Goal: Task Accomplishment & Management: Use online tool/utility

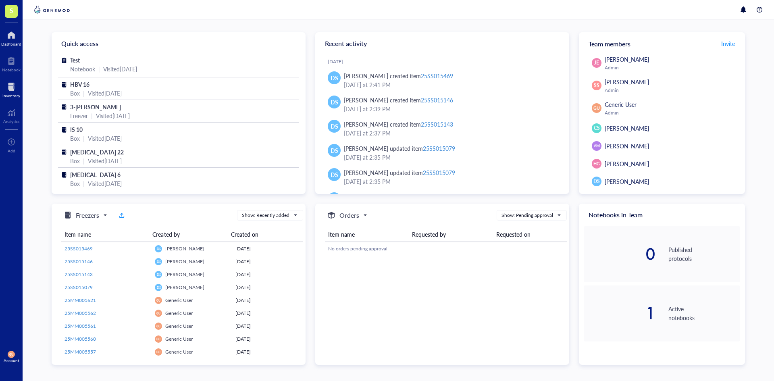
click at [10, 87] on div at bounding box center [11, 86] width 18 height 13
click at [13, 87] on div at bounding box center [11, 86] width 18 height 13
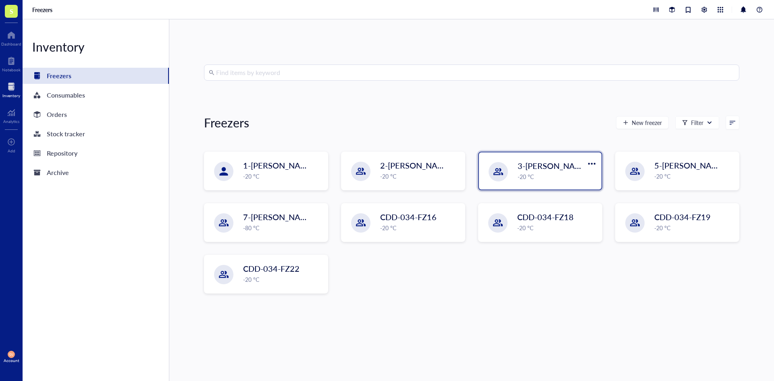
click at [535, 175] on div "-20 °C" at bounding box center [557, 176] width 79 height 9
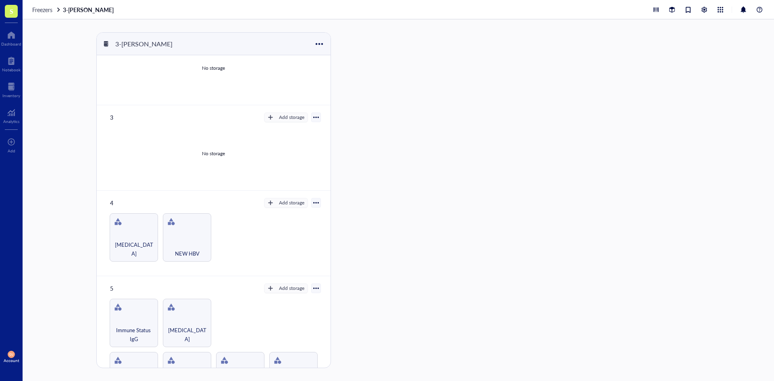
scroll to position [202, 0]
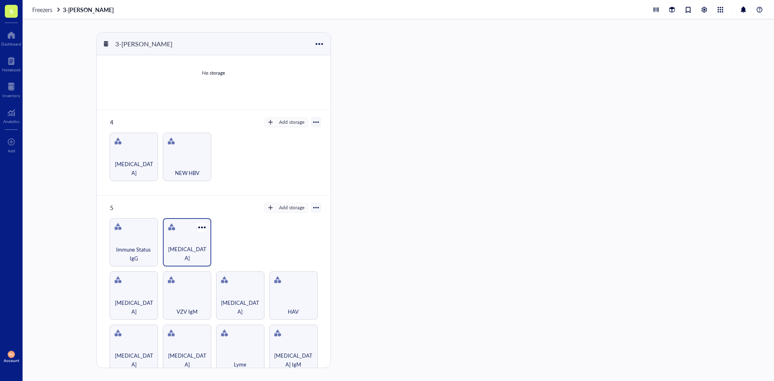
click at [195, 234] on div "[MEDICAL_DATA]" at bounding box center [187, 242] width 48 height 48
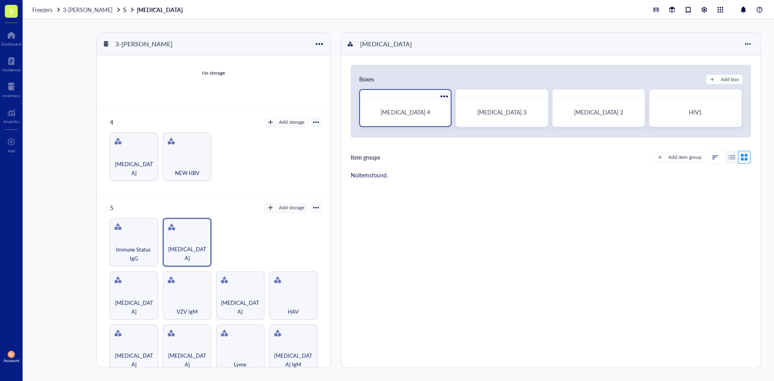
click at [394, 112] on div "[MEDICAL_DATA] 4" at bounding box center [406, 111] width 72 height 7
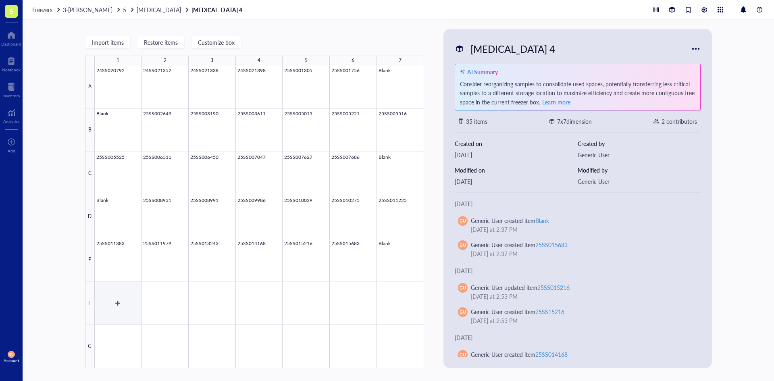
click at [111, 298] on div at bounding box center [259, 216] width 329 height 303
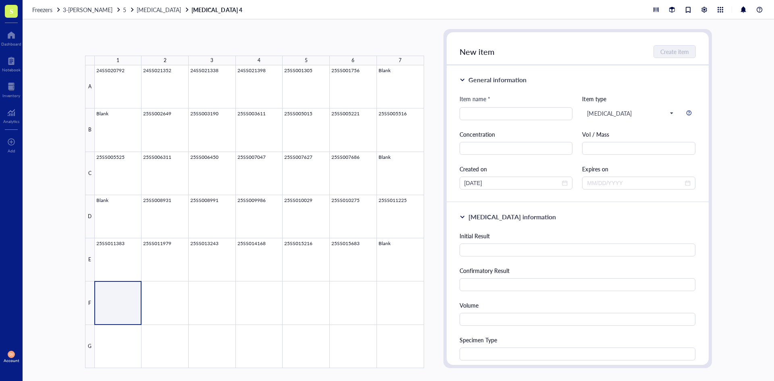
type textarea "Keep everyone on the same page…"
type input "Blank"
click at [678, 54] on span "Create item" at bounding box center [675, 51] width 29 height 6
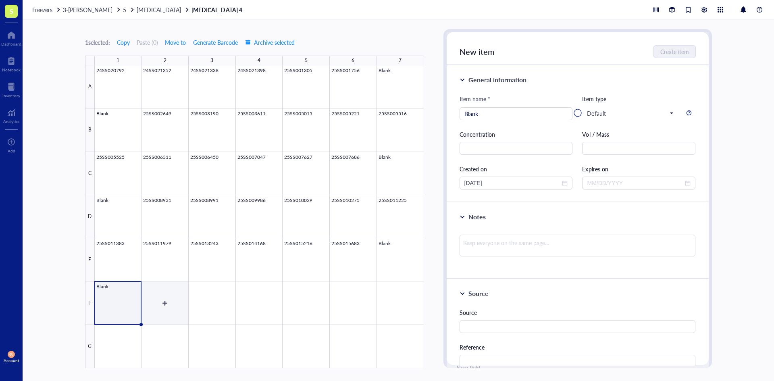
click at [159, 298] on div at bounding box center [259, 216] width 329 height 303
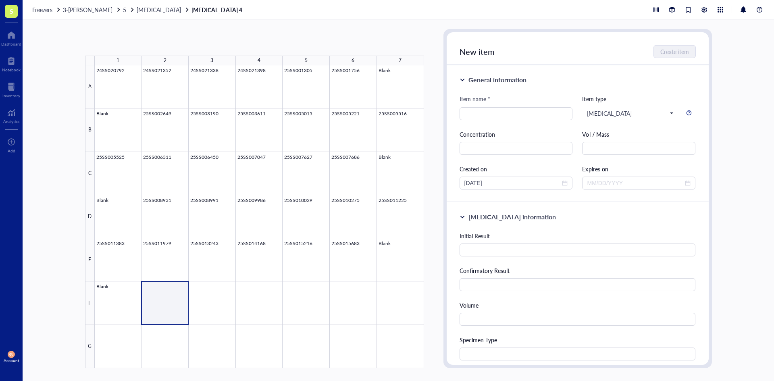
type textarea "Keep everyone on the same page…"
click at [496, 115] on input "search" at bounding box center [517, 114] width 104 height 12
paste input "25SS016060"
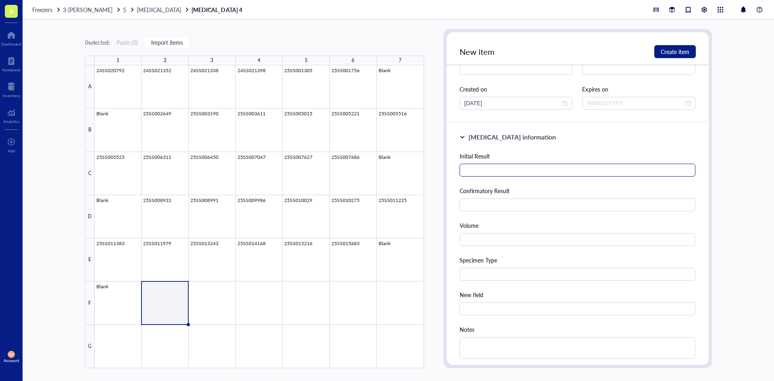
scroll to position [81, 0]
type input "25SS016060"
click at [500, 176] on div "Initial Result Confirmatory Result Volume Specimen Type New field Notes" at bounding box center [578, 259] width 236 height 217
click at [500, 167] on input "text" at bounding box center [578, 169] width 236 height 13
type input "Reactive"
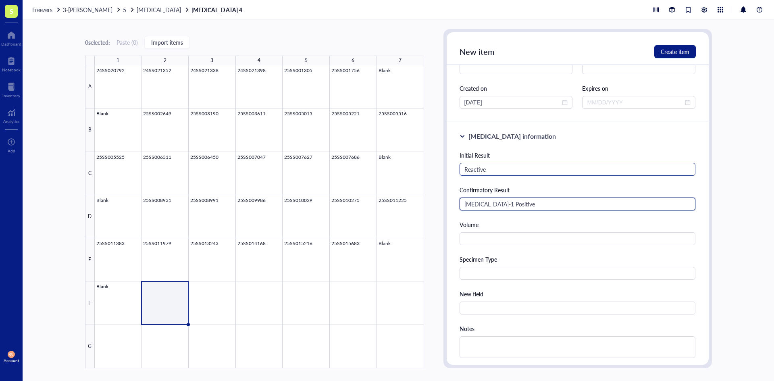
type input "[MEDICAL_DATA]-1 Positive"
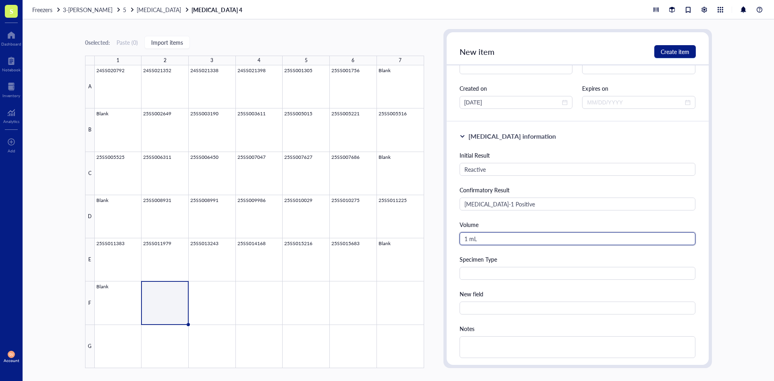
type input "1 mL"
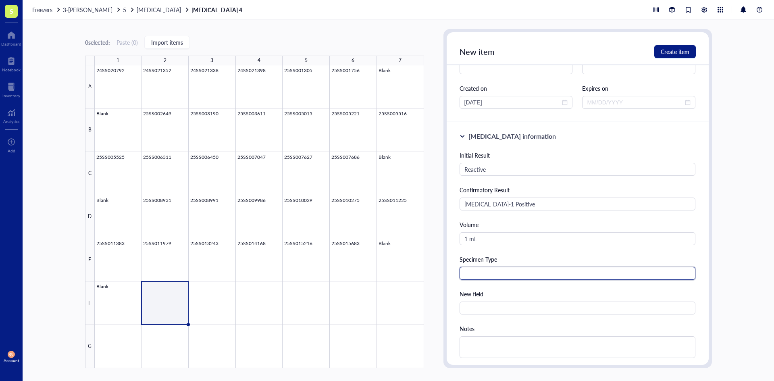
click at [489, 275] on input "text" at bounding box center [578, 273] width 236 height 13
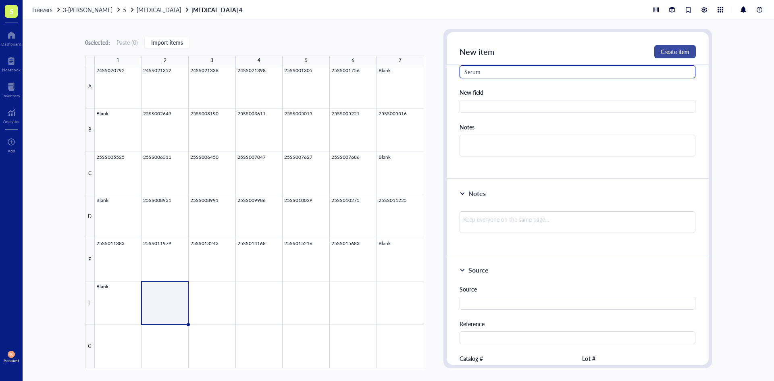
type input "Serum"
click at [683, 52] on span "Create item" at bounding box center [675, 51] width 29 height 6
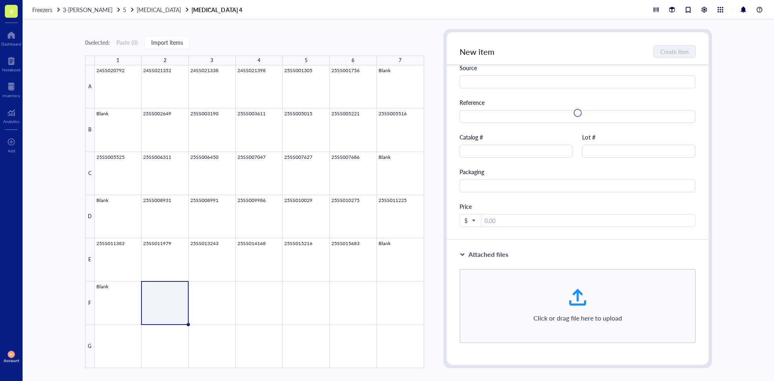
scroll to position [23, 0]
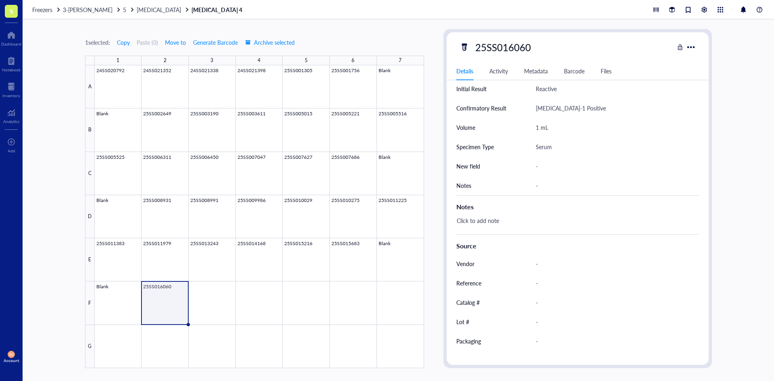
scroll to position [213, 0]
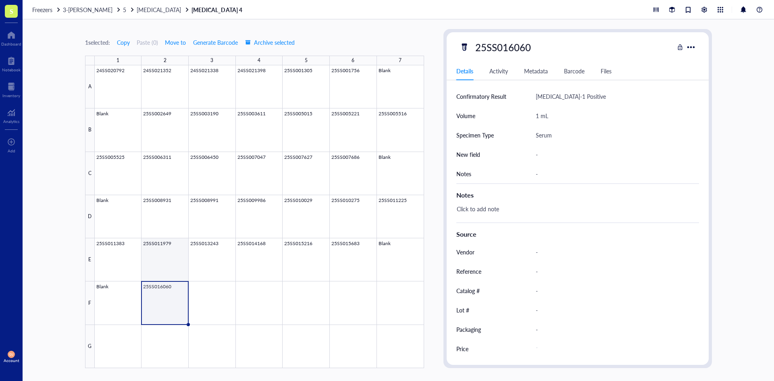
drag, startPoint x: 161, startPoint y: 268, endPoint x: 164, endPoint y: 240, distance: 27.5
click at [161, 268] on div at bounding box center [259, 216] width 329 height 303
click at [11, 86] on div at bounding box center [11, 86] width 18 height 13
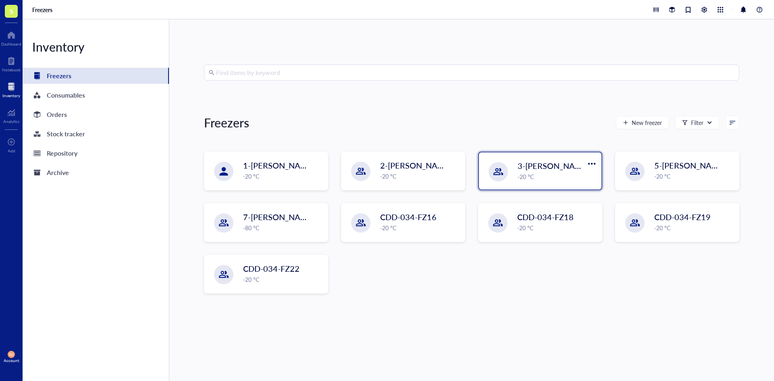
click at [567, 166] on span "3-[PERSON_NAME]" at bounding box center [554, 165] width 72 height 11
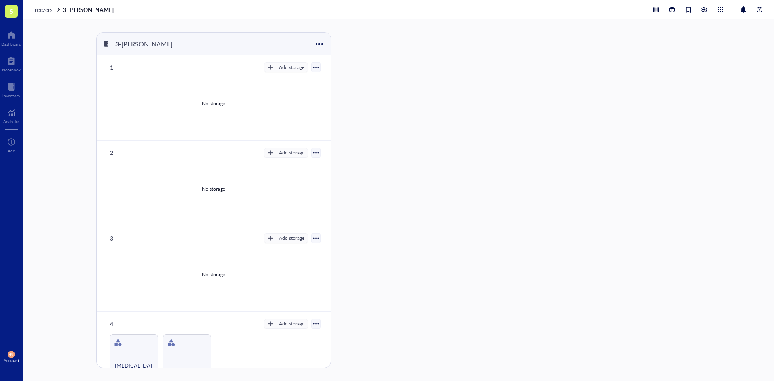
scroll to position [202, 0]
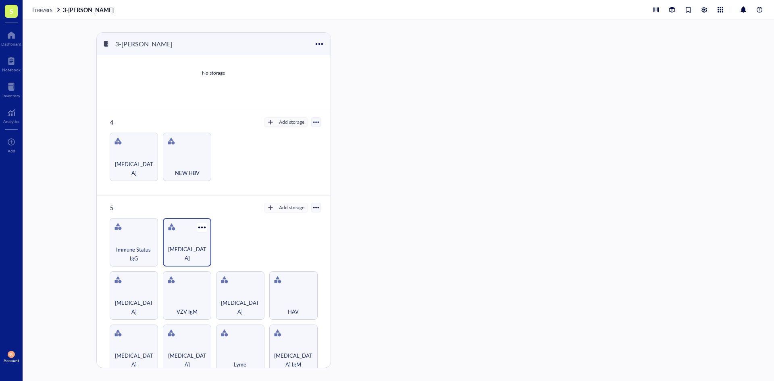
click at [183, 239] on div "[MEDICAL_DATA]" at bounding box center [187, 242] width 48 height 48
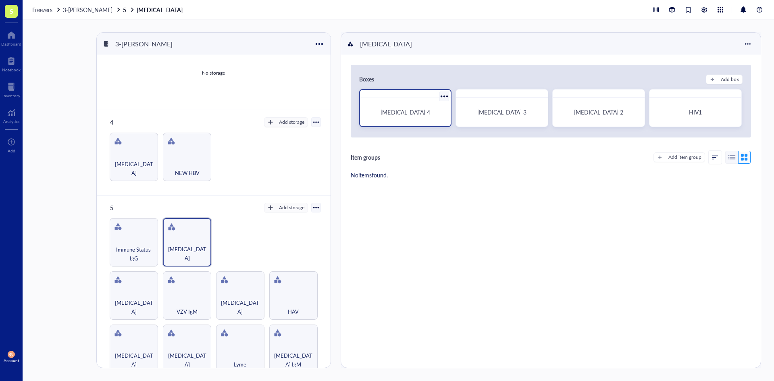
click at [379, 105] on div "[MEDICAL_DATA] 4" at bounding box center [405, 112] width 85 height 22
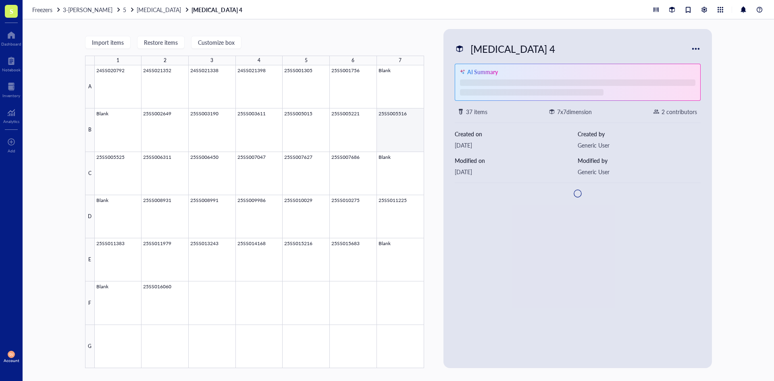
type textarea "Keep everyone on the same page…"
